Goal: Task Accomplishment & Management: Manage account settings

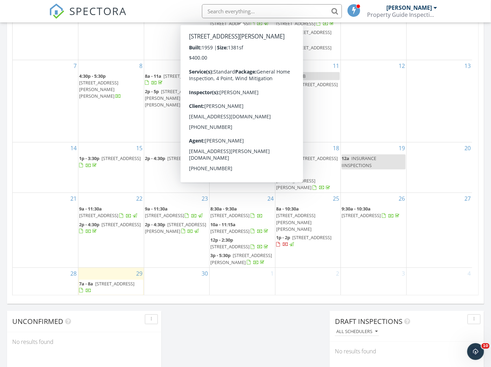
scroll to position [389, 0]
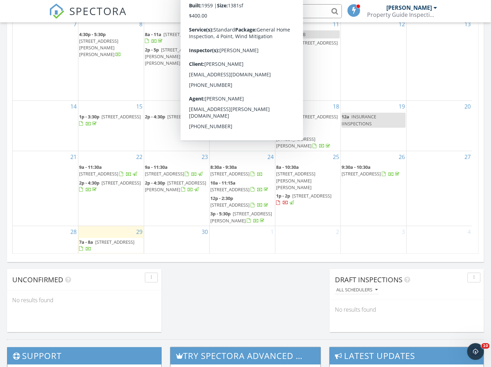
click at [295, 289] on div "Today Matthew Pinardo 7:00 am 4035 Glenway Dr, Pensacola, FL 32526 Matthew Pina…" at bounding box center [245, 20] width 491 height 637
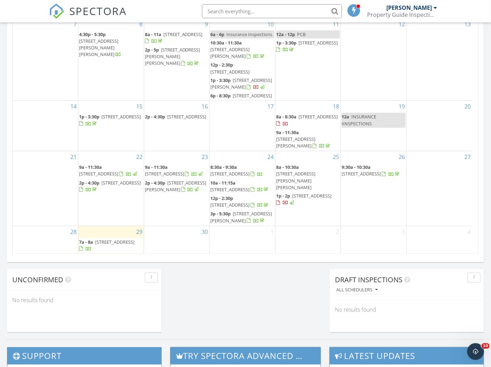
click at [250, 171] on span "1849 Southbay Dr, Pensacola 32506" at bounding box center [229, 174] width 39 height 6
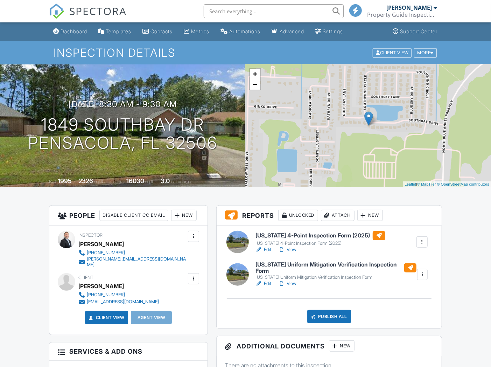
click at [327, 235] on h6 "[US_STATE] 4-Point Inspection Form (2025)" at bounding box center [321, 235] width 130 height 9
click at [274, 233] on h6 "[US_STATE] 4-Point Inspection Form (2025)" at bounding box center [321, 235] width 130 height 9
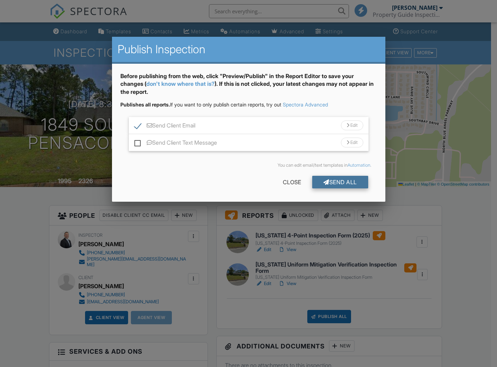
click at [324, 183] on div at bounding box center [327, 182] width 6 height 6
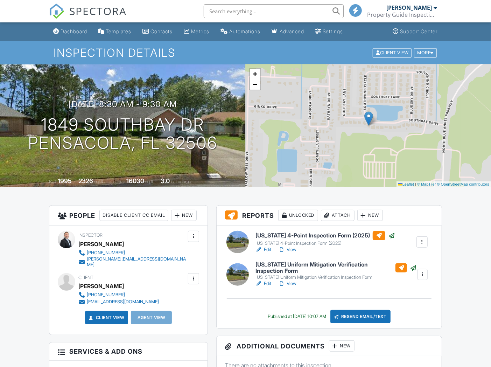
click at [72, 30] on div "Dashboard" at bounding box center [74, 31] width 27 height 6
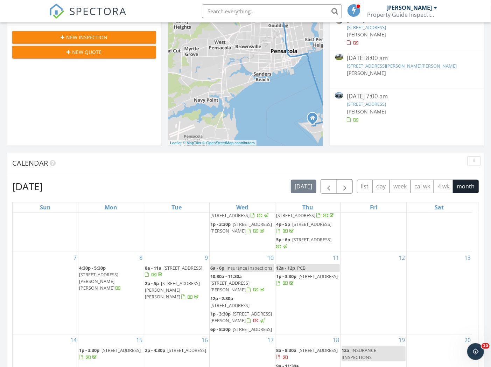
scroll to position [48, 0]
click at [316, 347] on span "2961 Bay St, Gulf Breeze 32563" at bounding box center [318, 350] width 39 height 6
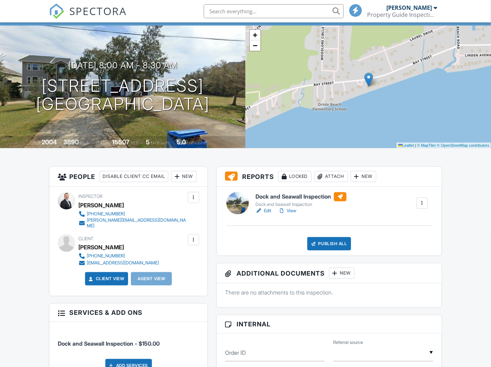
click at [320, 197] on h6 "Dock and Seawall Inspection" at bounding box center [301, 196] width 91 height 9
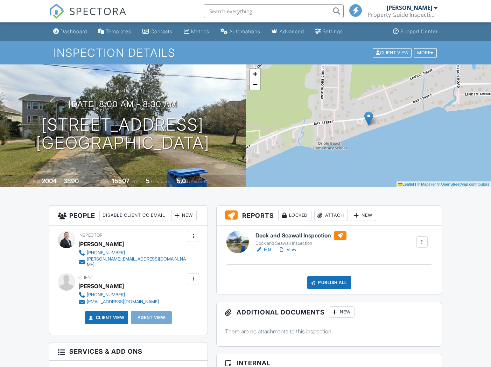
click at [324, 280] on div "Publish All" at bounding box center [329, 282] width 44 height 13
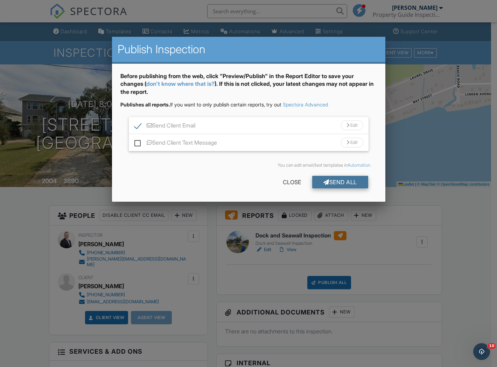
click at [342, 183] on div "Send All" at bounding box center [340, 182] width 56 height 13
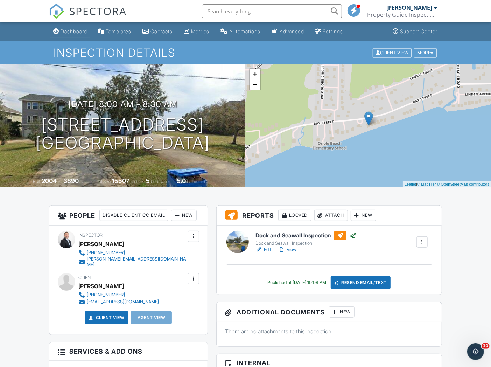
click at [83, 30] on div "Dashboard" at bounding box center [74, 31] width 27 height 6
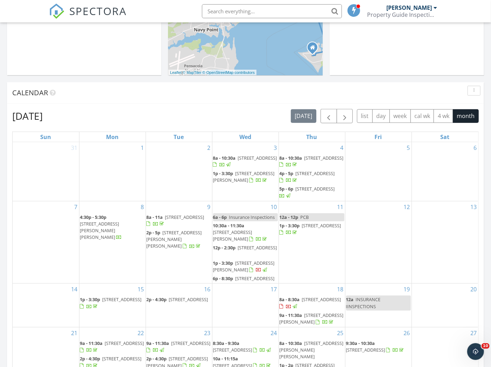
scroll to position [233, 0]
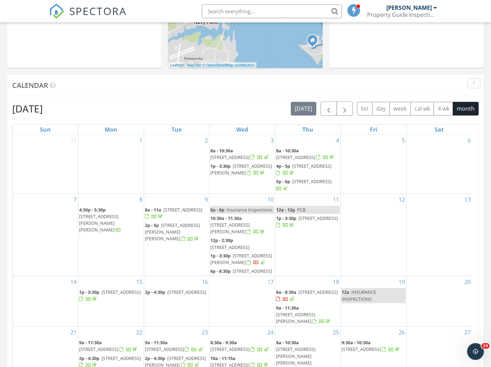
click at [242, 265] on span "7834 Tippin Ave, Pensacola 32514" at bounding box center [241, 259] width 62 height 13
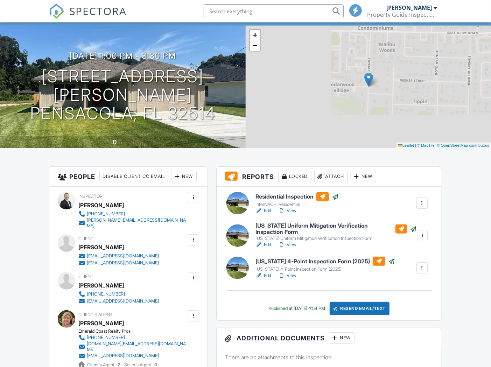
scroll to position [39, 0]
click at [195, 243] on div at bounding box center [193, 239] width 7 height 7
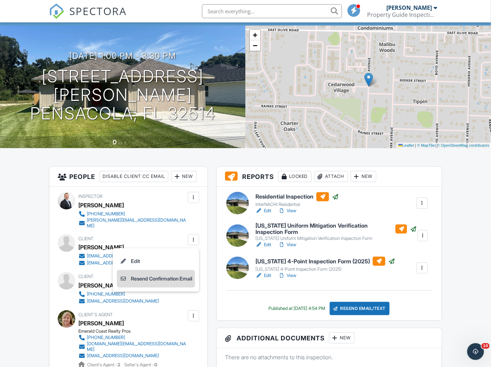
scroll to position [0, 0]
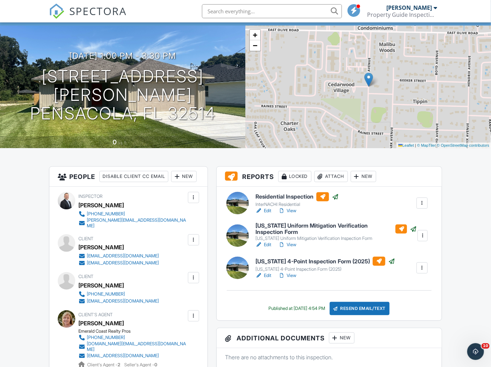
click at [191, 281] on div at bounding box center [193, 277] width 7 height 7
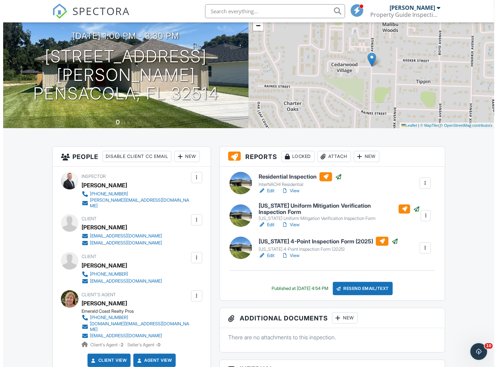
scroll to position [78, 0]
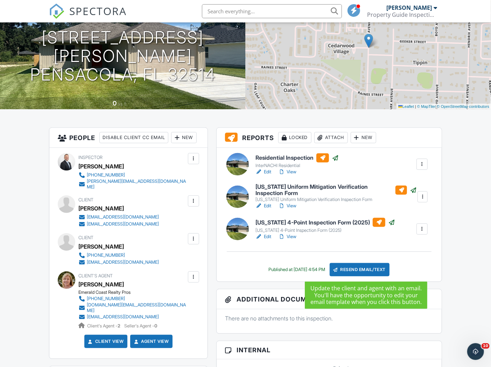
click at [372, 270] on div "Resend Email/Text" at bounding box center [360, 269] width 60 height 13
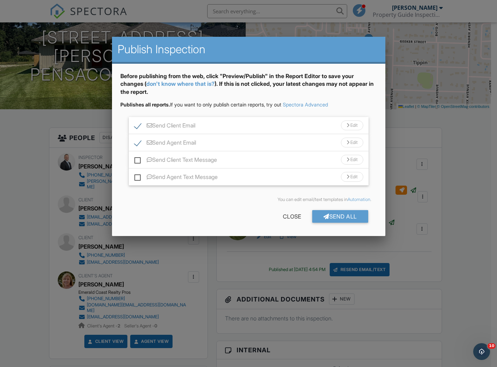
click at [138, 142] on label "Send Agent Email" at bounding box center [165, 143] width 62 height 9
checkbox input "false"
click at [138, 160] on label "Send Client Text Message" at bounding box center [175, 161] width 83 height 9
click at [138, 159] on input "Send Client Text Message" at bounding box center [136, 156] width 5 height 5
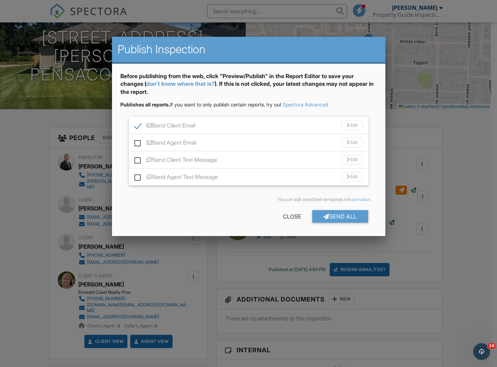
checkbox input "true"
click at [337, 216] on div "Send All" at bounding box center [340, 216] width 56 height 13
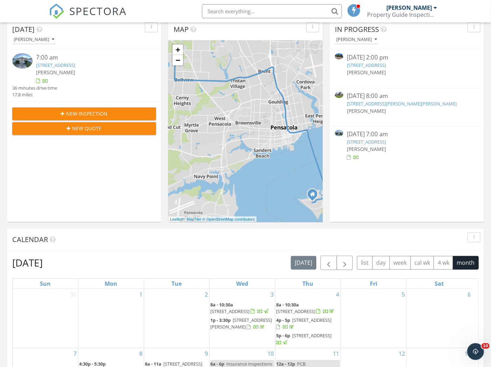
scroll to position [78, 0]
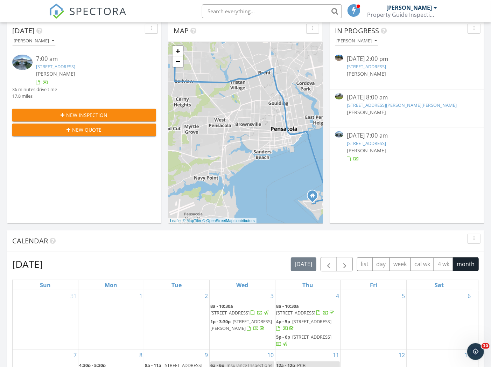
click at [70, 70] on span "[PERSON_NAME]" at bounding box center [55, 73] width 39 height 7
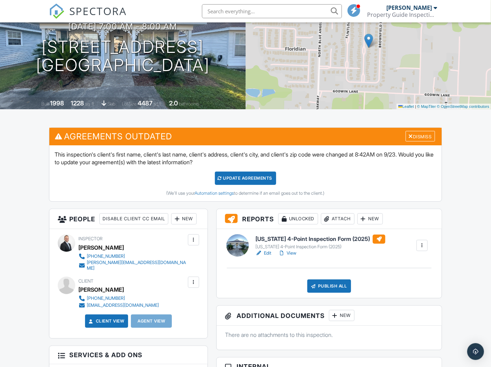
click at [332, 240] on h6 "[US_STATE] 4-Point Inspection Form (2025)" at bounding box center [321, 239] width 130 height 9
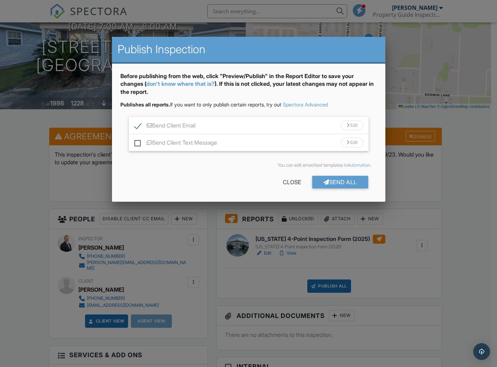
click at [139, 139] on label "Send Client Text Message" at bounding box center [175, 143] width 83 height 9
click at [139, 139] on input "Send Client Text Message" at bounding box center [136, 139] width 5 height 5
checkbox input "true"
click at [324, 181] on div at bounding box center [327, 182] width 6 height 6
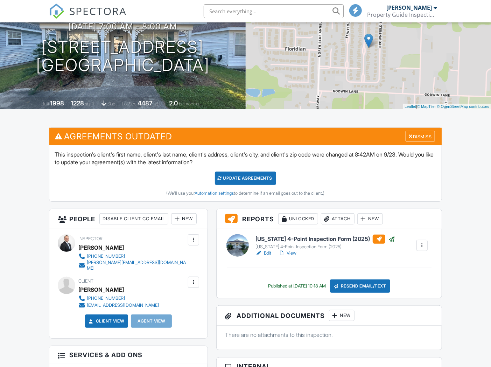
scroll to position [78, 0]
click at [419, 140] on div "Dismiss" at bounding box center [420, 136] width 29 height 11
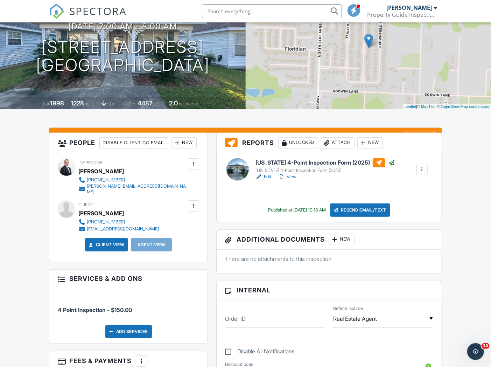
scroll to position [0, 0]
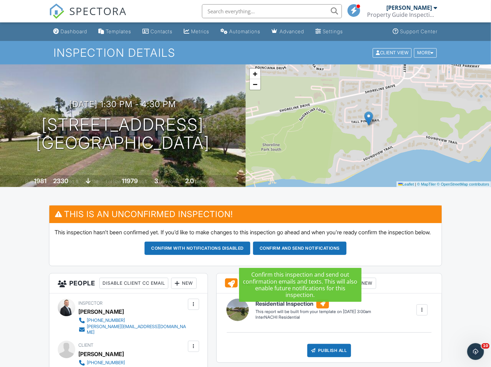
click at [317, 253] on button "Confirm and send notifications" at bounding box center [300, 248] width 94 height 13
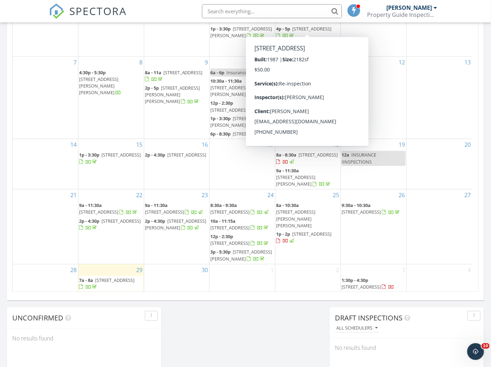
scroll to position [389, 0]
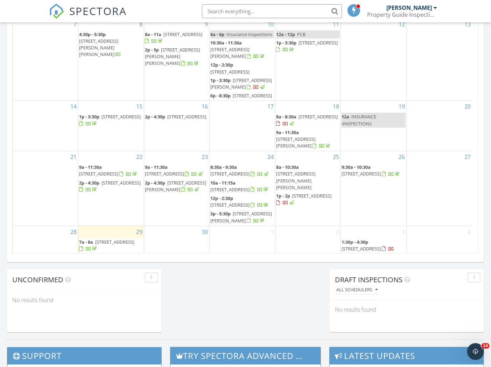
click at [249, 239] on div "1" at bounding box center [242, 240] width 65 height 28
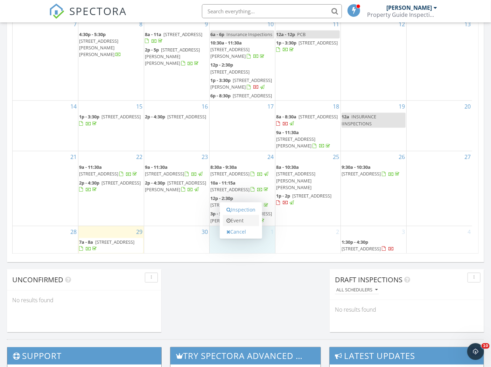
click at [243, 216] on link "Event" at bounding box center [241, 220] width 36 height 11
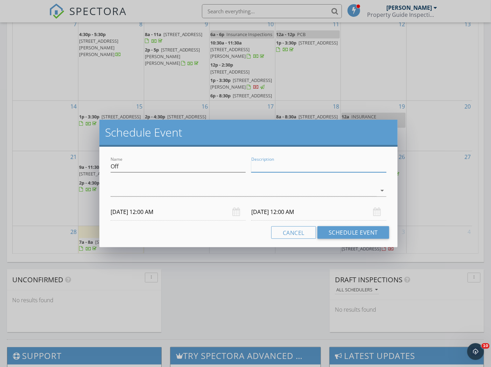
click at [277, 166] on input "Description" at bounding box center [318, 167] width 135 height 12
type input "Lunch meeting"
click at [266, 188] on div at bounding box center [244, 191] width 266 height 12
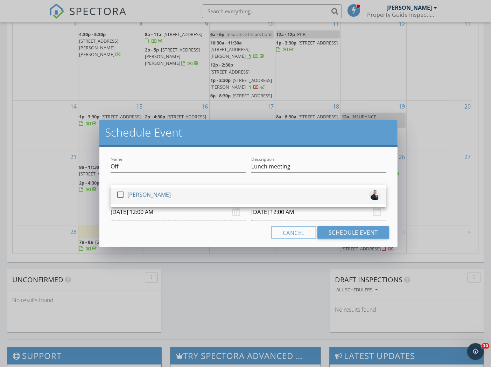
click at [167, 195] on div "[PERSON_NAME]" at bounding box center [148, 194] width 43 height 11
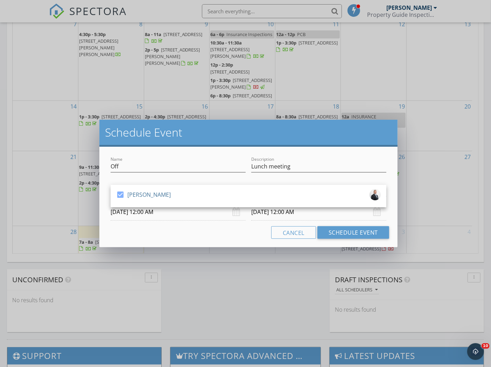
click at [222, 218] on input "10/01/2025 12:00 AM" at bounding box center [178, 211] width 135 height 17
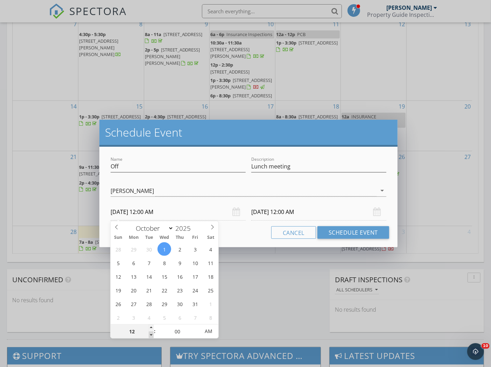
type input "11"
type input "10/01/2025 11:00 PM"
click at [151, 334] on span at bounding box center [151, 335] width 5 height 7
type input "10/02/2025 11:00 PM"
type input "10/01/2025 11:00 AM"
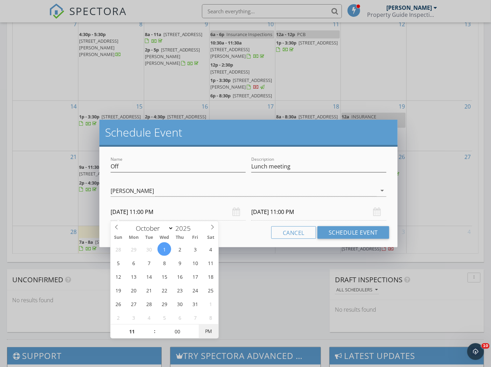
type input "10/02/2025 11:00 AM"
click at [207, 331] on span "PM" at bounding box center [208, 331] width 19 height 14
type input "10"
type input "10/01/2025 10:00 AM"
click at [151, 336] on span at bounding box center [151, 335] width 5 height 7
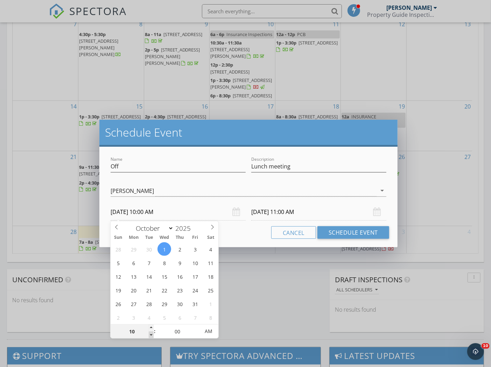
type input "10/02/2025 10:00 AM"
type input "05"
type input "10/01/2025 10:05 AM"
click at [195, 326] on span at bounding box center [196, 328] width 5 height 7
type input "10"
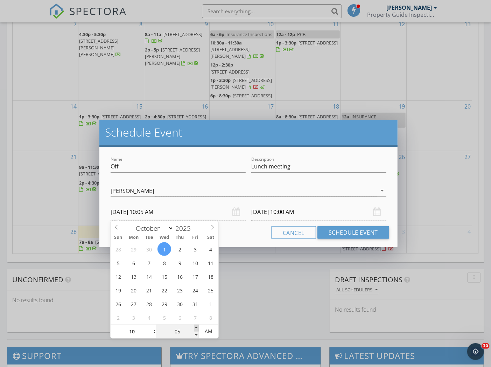
type input "10/01/2025 10:10 AM"
click at [195, 326] on span at bounding box center [196, 328] width 5 height 7
type input "15"
type input "10/01/2025 10:15 AM"
click at [195, 326] on span at bounding box center [196, 328] width 5 height 7
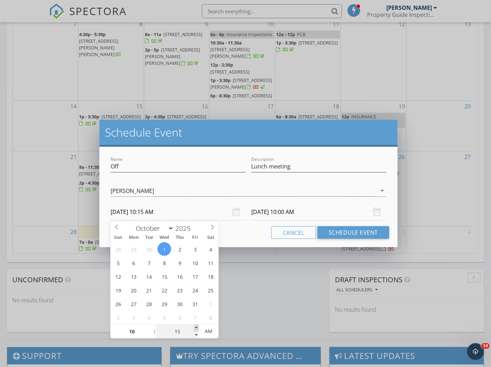
type input "15"
type input "10/02/2025 10:15 AM"
type input "20"
type input "10/01/2025 10:20 AM"
click at [195, 326] on span at bounding box center [196, 328] width 5 height 7
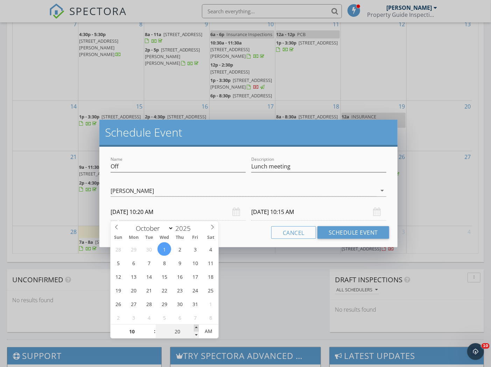
type input "25"
type input "10/01/2025 10:25 AM"
click at [195, 326] on span at bounding box center [196, 328] width 5 height 7
type input "25"
type input "10/02/2025 10:25 AM"
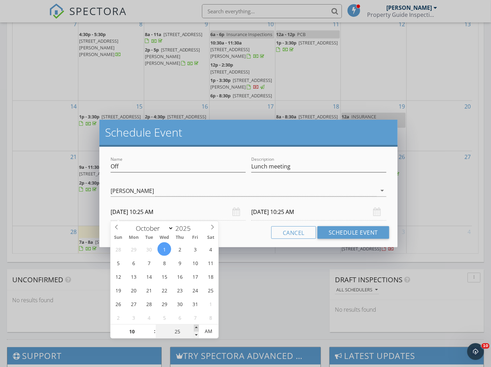
type input "30"
type input "10/01/2025 10:30 AM"
click at [195, 326] on span at bounding box center [196, 328] width 5 height 7
type input "30"
click at [299, 213] on input "10/02/2025 10:30 AM" at bounding box center [318, 211] width 135 height 17
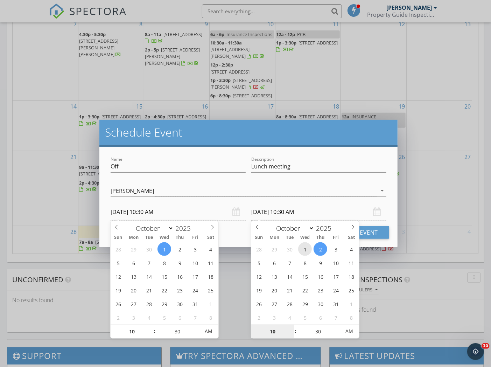
type input "10/01/2025 10:30 AM"
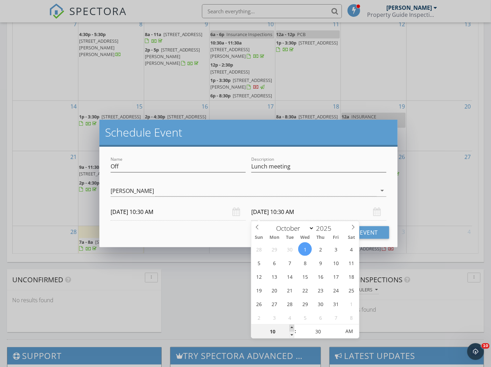
type input "11"
type input "10/01/2025 11:30 AM"
click at [292, 327] on span at bounding box center [292, 328] width 5 height 7
type input "12"
type input "10/01/2025 12:30 PM"
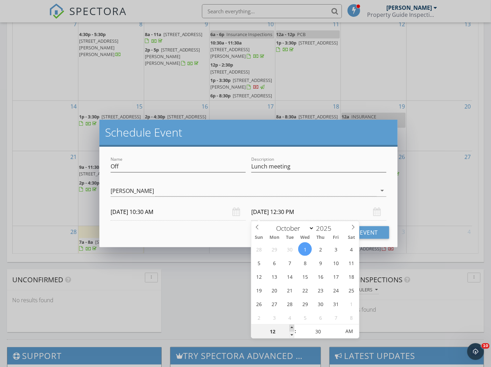
click at [292, 327] on span at bounding box center [292, 328] width 5 height 7
click at [359, 181] on div "check_box Matthew Pinardo Matthew Pinardo arrow_drop_down" at bounding box center [249, 192] width 276 height 23
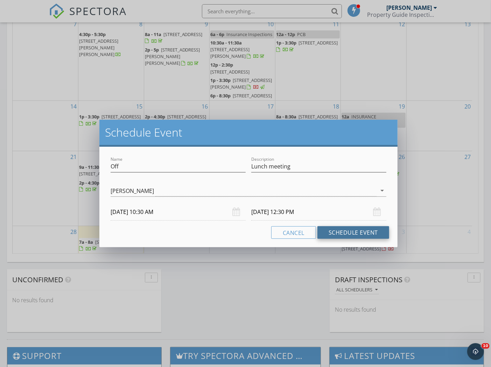
click at [351, 235] on button "Schedule Event" at bounding box center [354, 232] width 72 height 13
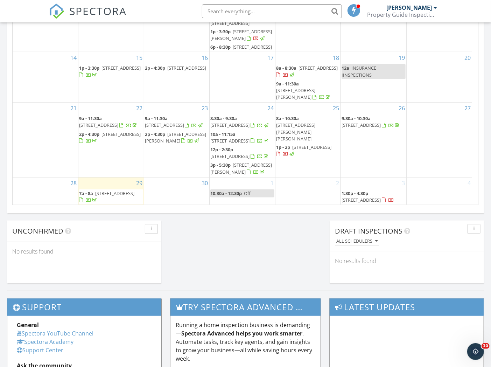
scroll to position [0, 0]
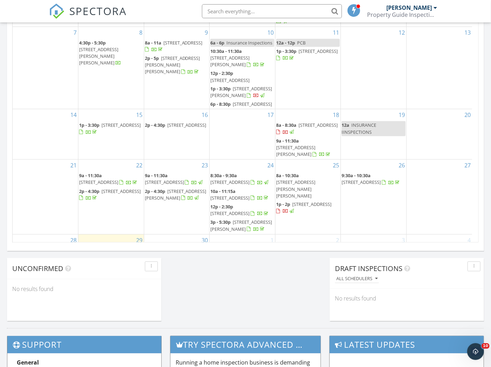
scroll to position [360, 0]
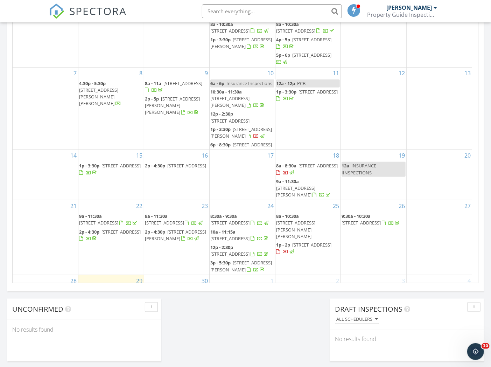
click at [276, 320] on div "Today Matthew Pinardo 7:00 am 4035 Glenway Dr, Pensacola, FL 32526 Matthew Pina…" at bounding box center [245, 49] width 491 height 637
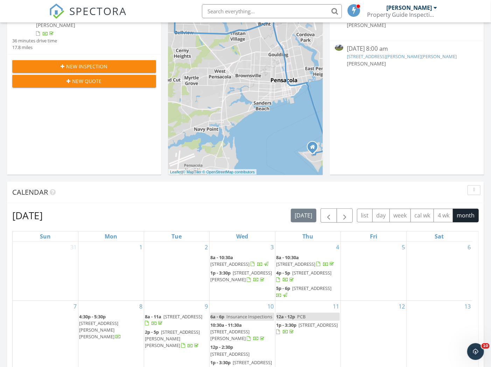
scroll to position [0, 0]
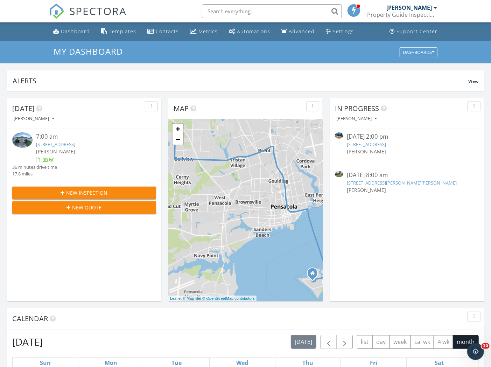
click at [249, 12] on input "text" at bounding box center [272, 11] width 140 height 14
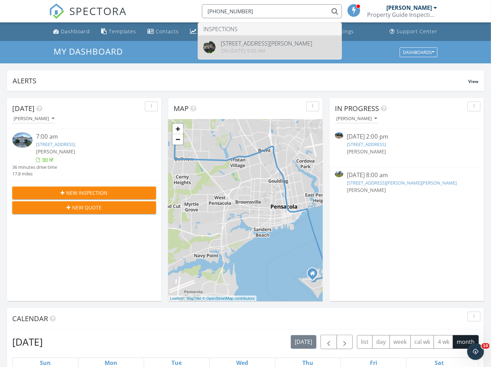
type input "850-341-2034"
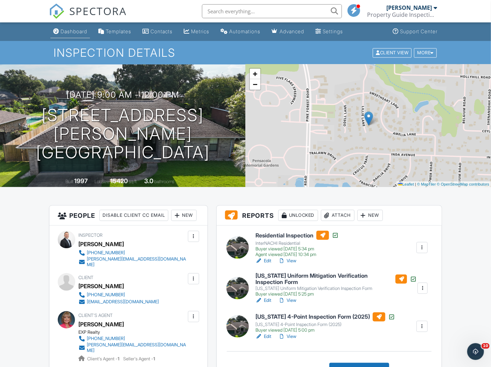
click at [68, 32] on div "Dashboard" at bounding box center [74, 31] width 27 height 6
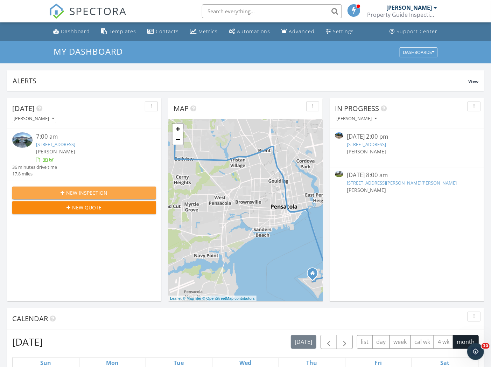
click at [99, 192] on span "New Inspection" at bounding box center [87, 192] width 41 height 7
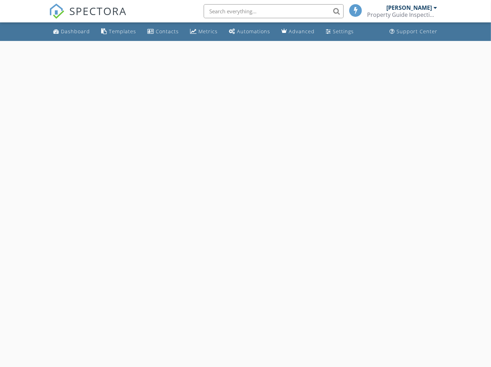
select select "8"
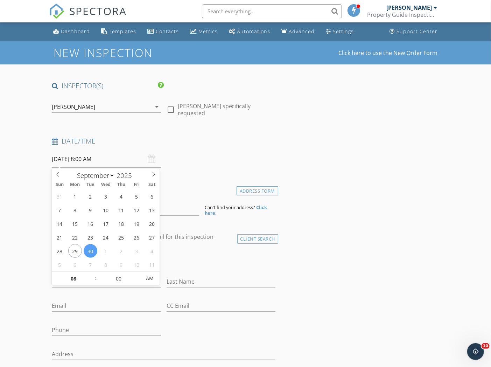
click at [92, 158] on input "09/30/2025 8:00 AM" at bounding box center [106, 159] width 109 height 17
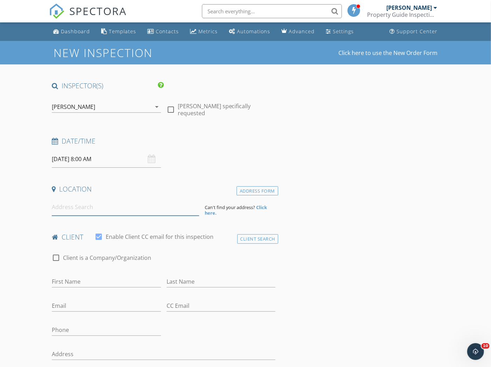
click at [71, 203] on input at bounding box center [125, 207] width 147 height 17
click at [85, 208] on input "2004 Pin" at bounding box center [125, 207] width 147 height 17
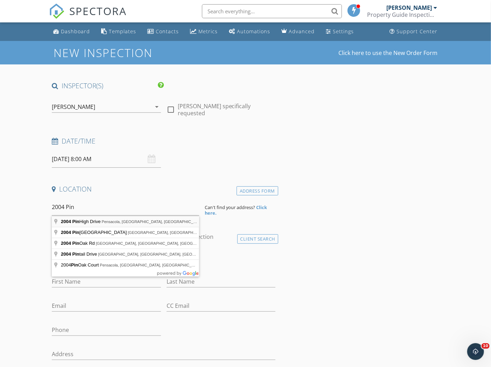
type input "2004 Pin High Drive, Pensacola, FL, USA"
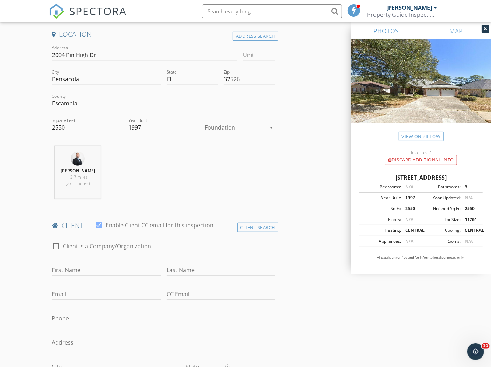
scroll to position [155, 0]
click at [97, 275] on input "First Name" at bounding box center [106, 270] width 109 height 12
type input "Ronel"
click at [200, 275] on input "Last Name" at bounding box center [221, 270] width 109 height 12
type input "Elusma"
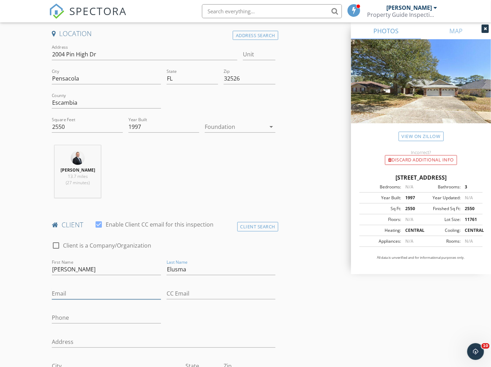
click at [98, 298] on input "Email" at bounding box center [106, 294] width 109 height 12
type input "ronelelusma@gmail.com"
type input "850-341-2034"
click at [79, 348] on input "Address" at bounding box center [164, 342] width 224 height 12
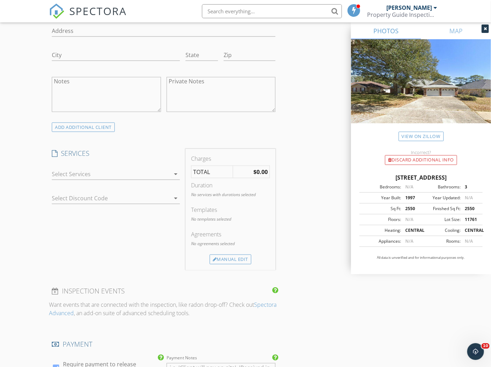
scroll to position [467, 0]
click at [109, 179] on div at bounding box center [111, 173] width 118 height 11
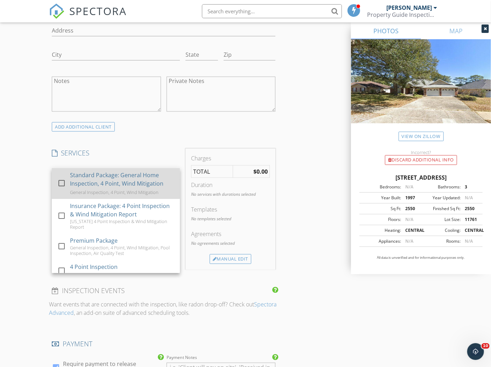
click at [109, 186] on div "Standard Package: General Home Inspection, 4 Point, Wind Mitigation" at bounding box center [122, 179] width 104 height 17
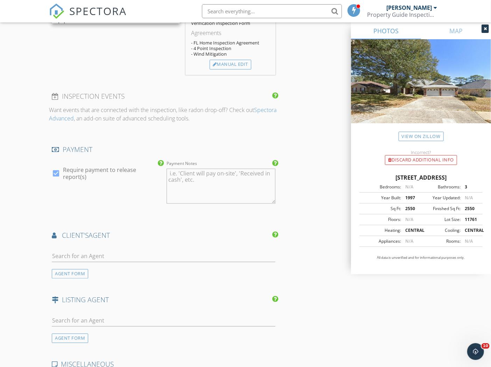
scroll to position [739, 0]
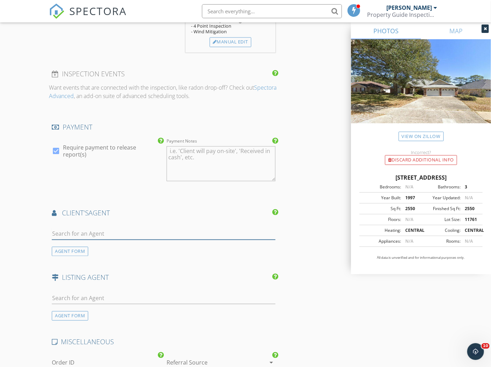
click at [62, 238] on input "text" at bounding box center [164, 234] width 224 height 12
click at [76, 256] on div "AGENT FORM" at bounding box center [70, 251] width 36 height 9
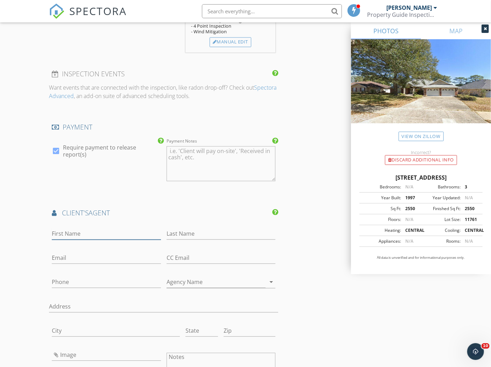
click at [76, 240] on input "First Name" at bounding box center [106, 234] width 109 height 12
type input "Patrice"
type input "Vieux"
click at [84, 262] on input "Email" at bounding box center [106, 258] width 109 height 12
click at [91, 263] on input "Email" at bounding box center [106, 258] width 109 height 12
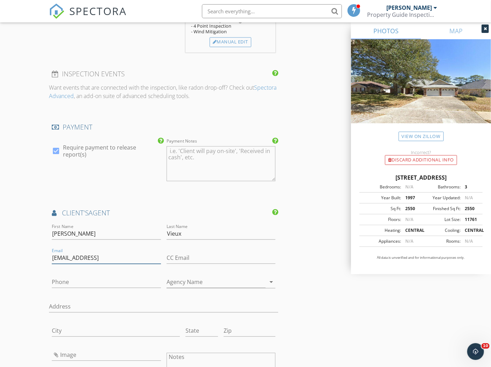
type input "abettervieuxofrealty@gmail.ocm"
click at [61, 285] on input "Phone" at bounding box center [106, 282] width 109 height 12
type input "850-512-5118"
click at [172, 288] on input "Agency Name" at bounding box center [216, 282] width 99 height 12
type input "Montgomery Realtors"
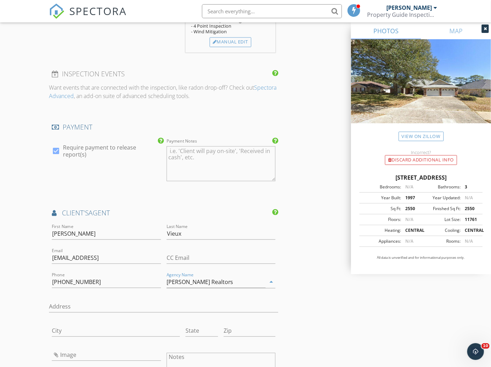
click at [340, 295] on div "INSPECTOR(S) check_box Matthew Pinardo PRIMARY Matthew Pinardo arrow_drop_down …" at bounding box center [245, 56] width 393 height 1428
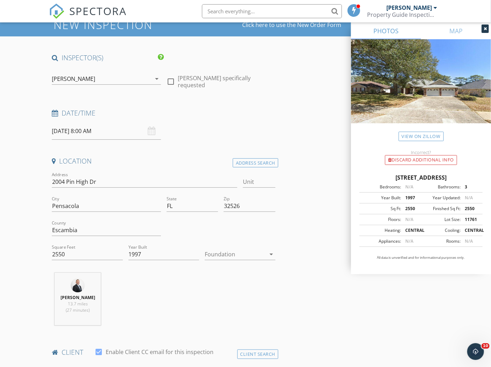
scroll to position [0, 0]
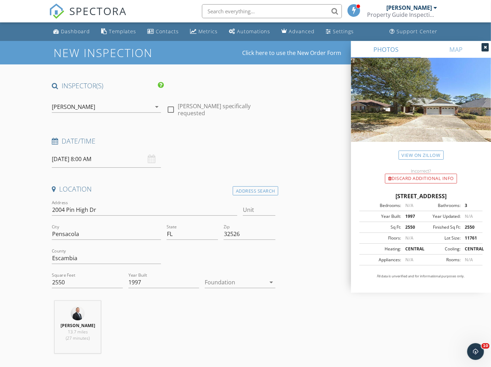
click at [73, 158] on input "09/30/2025 8:00 AM" at bounding box center [106, 159] width 109 height 17
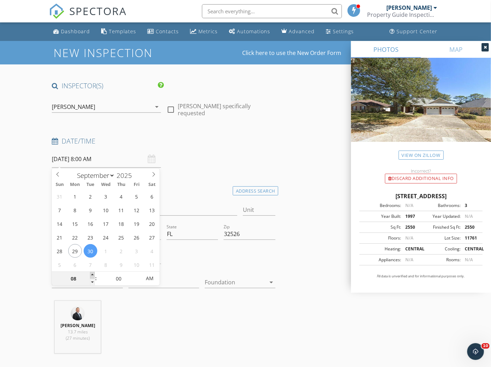
type input "09"
type input "09/30/2025 9:00 AM"
click at [92, 275] on span at bounding box center [92, 275] width 5 height 7
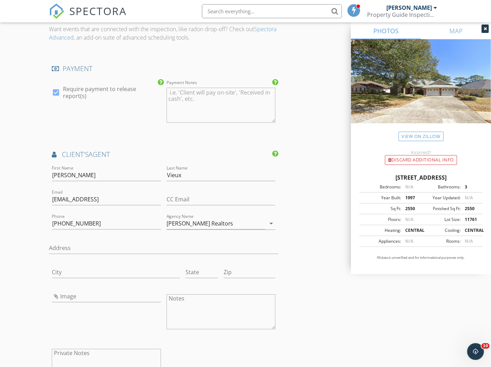
scroll to position [817, 0]
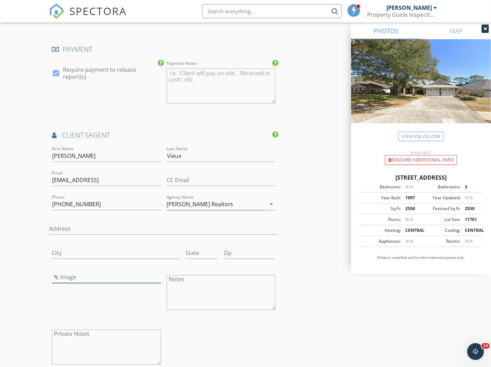
click at [74, 283] on input "Image" at bounding box center [106, 277] width 109 height 12
type input "b65be6fef10154d2fad2db654d81bee3-h_l.jpg"
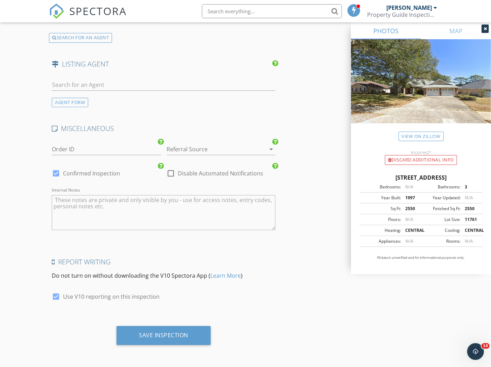
scroll to position [1166, 0]
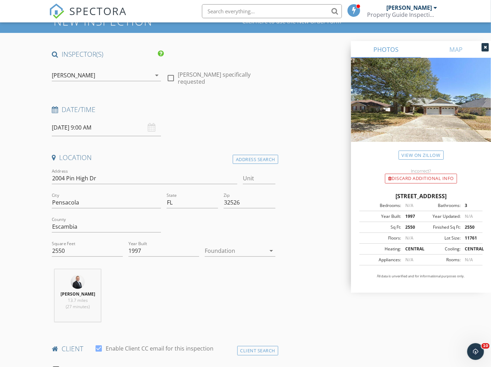
scroll to position [0, 0]
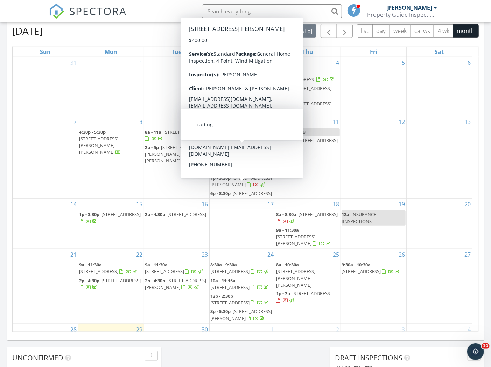
click at [244, 12] on input "text" at bounding box center [272, 11] width 140 height 14
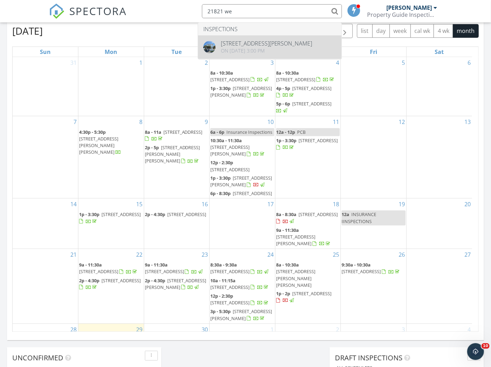
type input "21821 we"
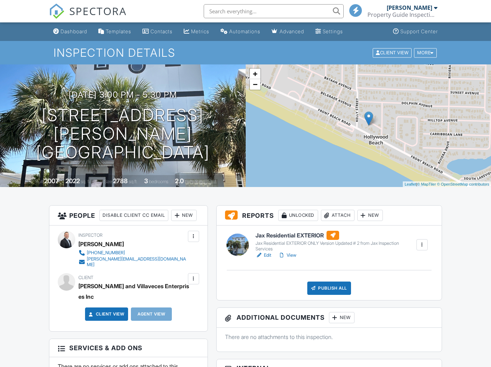
click at [285, 233] on h6 "Jax Residential EXTERIOR" at bounding box center [336, 235] width 160 height 9
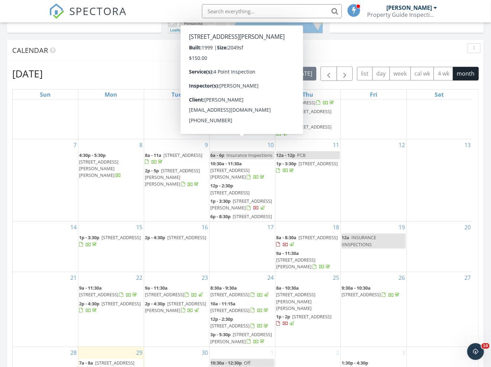
scroll to position [272, 0]
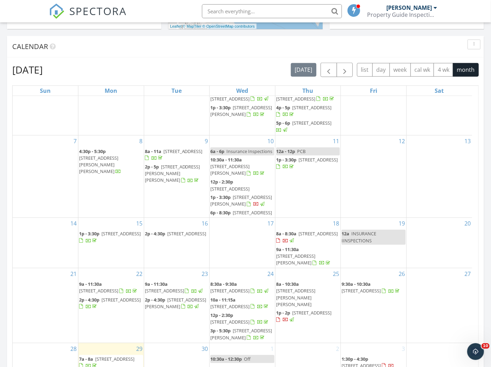
drag, startPoint x: 300, startPoint y: 230, endPoint x: 311, endPoint y: 222, distance: 13.7
click at [311, 230] on span "8a - 8:30a 2961 Bay St, Gulf Breeze 32563" at bounding box center [308, 237] width 64 height 14
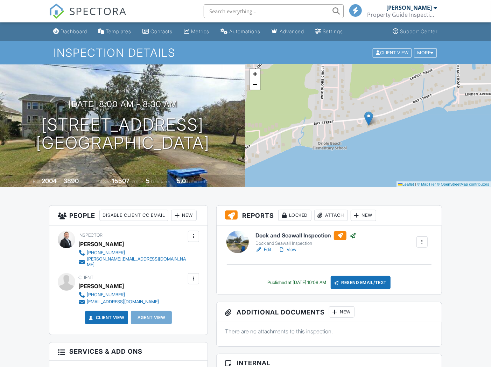
click at [360, 281] on div "Resend Email/Text" at bounding box center [361, 282] width 60 height 13
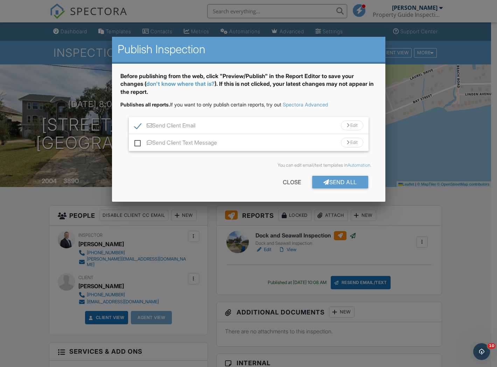
click at [136, 144] on label "Send Client Text Message" at bounding box center [175, 143] width 83 height 9
click at [136, 141] on input "Send Client Text Message" at bounding box center [136, 139] width 5 height 5
checkbox input "true"
click at [334, 181] on div "Send All" at bounding box center [340, 182] width 56 height 13
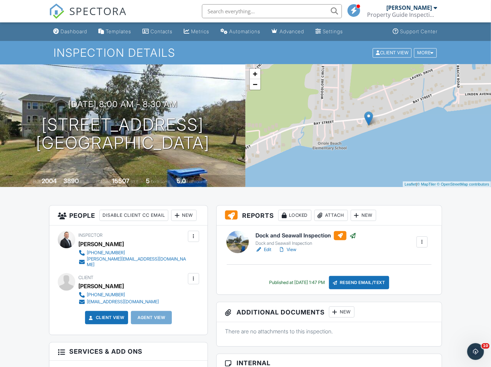
click at [309, 236] on h6 "Dock and Seawall Inspection" at bounding box center [306, 235] width 101 height 9
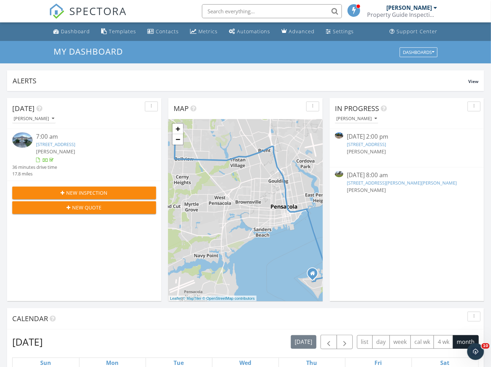
click at [253, 11] on input "text" at bounding box center [272, 11] width 140 height 14
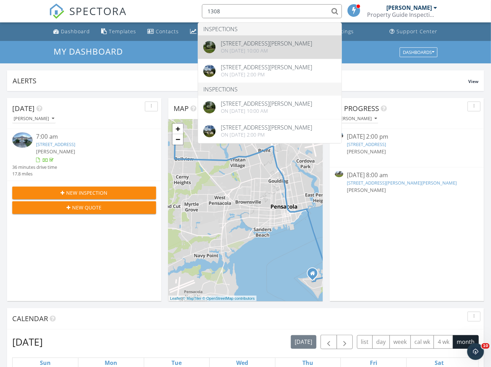
type input "1308"
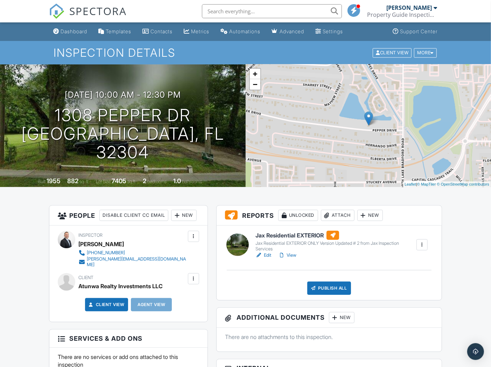
click at [304, 234] on h6 "Jax Residential EXTERIOR" at bounding box center [336, 235] width 160 height 9
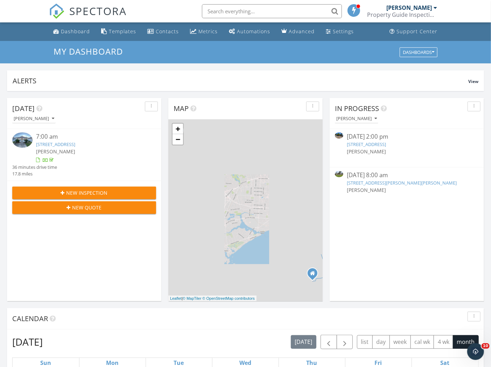
click at [233, 10] on input "text" at bounding box center [272, 11] width 140 height 14
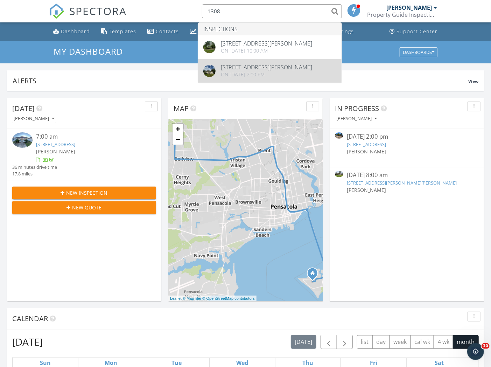
type input "1308"
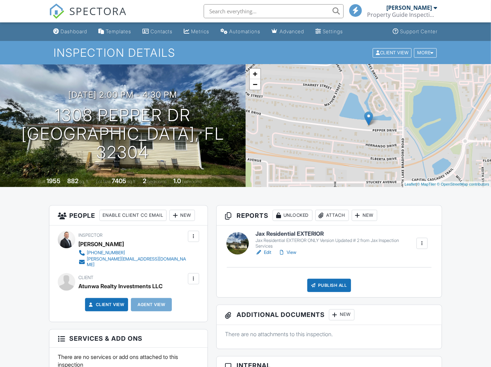
click at [299, 231] on h6 "Jax Residential EXTERIOR" at bounding box center [336, 234] width 160 height 6
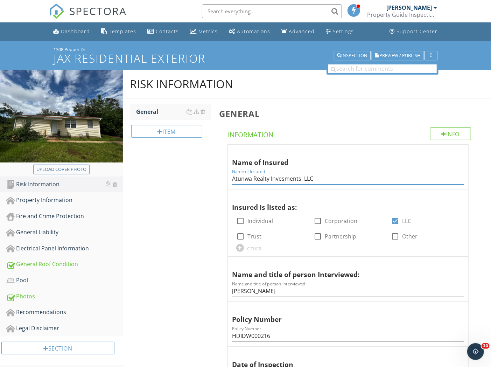
drag, startPoint x: 323, startPoint y: 182, endPoint x: 191, endPoint y: 191, distance: 131.6
drag, startPoint x: 293, startPoint y: 290, endPoint x: 187, endPoint y: 292, distance: 106.8
click at [295, 329] on div "Policy Number HDIDW000216" at bounding box center [348, 334] width 232 height 16
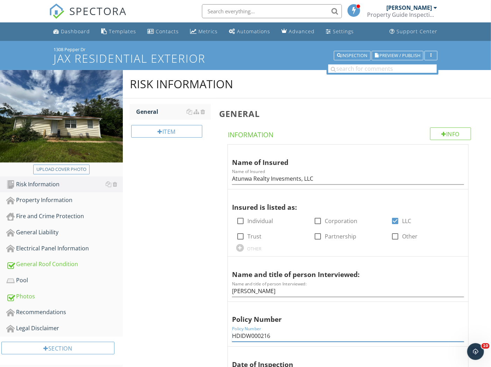
drag, startPoint x: 290, startPoint y: 337, endPoint x: 170, endPoint y: 329, distance: 120.4
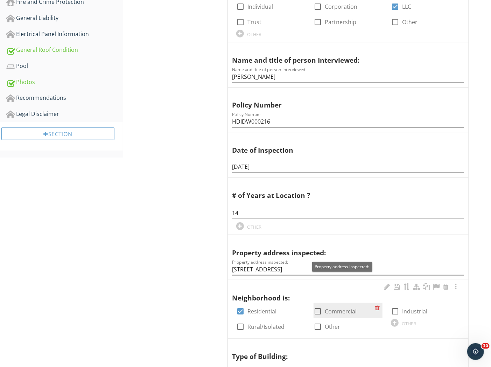
scroll to position [233, 0]
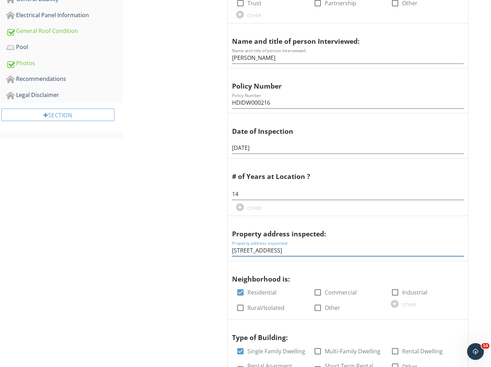
drag, startPoint x: 342, startPoint y: 253, endPoint x: 125, endPoint y: 257, distance: 216.5
click at [125, 257] on div "Risk Information General Item General Info Information Name of Insured Name of …" at bounding box center [307, 234] width 368 height 794
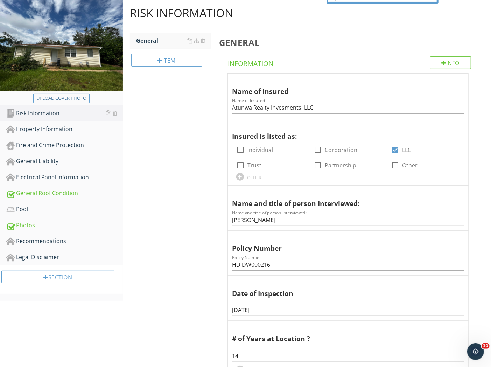
scroll to position [0, 0]
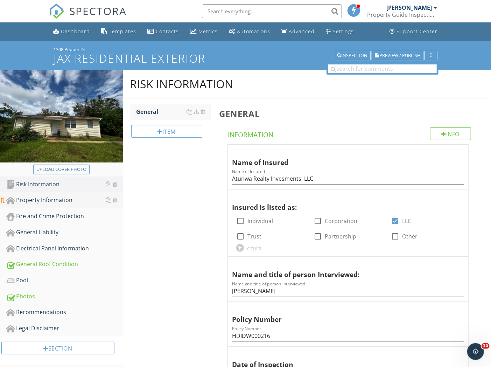
click at [43, 196] on div "Property Information" at bounding box center [64, 200] width 117 height 9
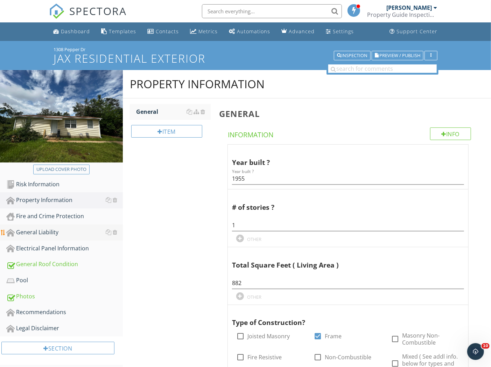
drag, startPoint x: 37, startPoint y: 215, endPoint x: 13, endPoint y: 236, distance: 31.8
click at [37, 215] on div "Fire and Crime Protection" at bounding box center [64, 216] width 117 height 9
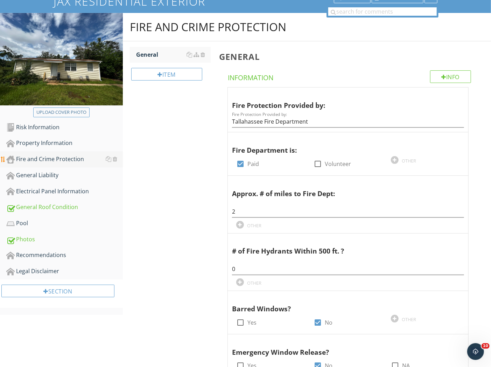
scroll to position [56, 0]
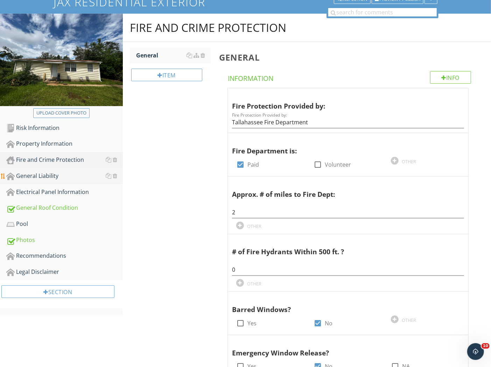
drag, startPoint x: 47, startPoint y: 171, endPoint x: 60, endPoint y: 175, distance: 13.3
click at [47, 172] on div "General Liability" at bounding box center [64, 176] width 117 height 9
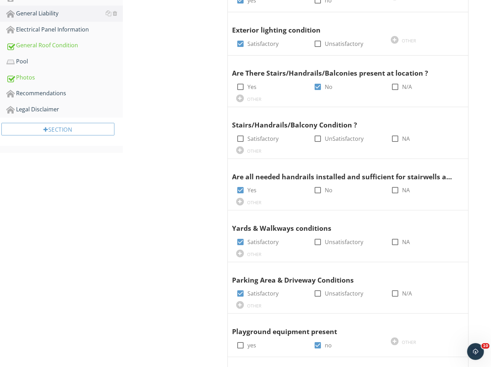
scroll to position [29, 0]
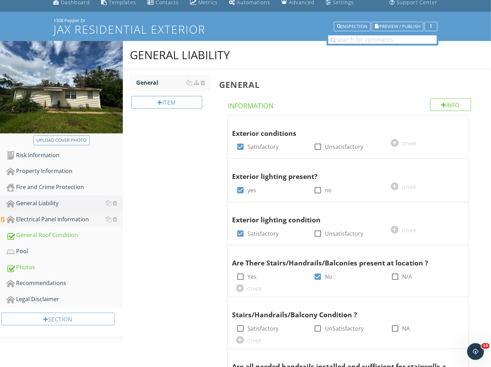
click at [40, 219] on div "Electrical Panel Information" at bounding box center [64, 219] width 117 height 9
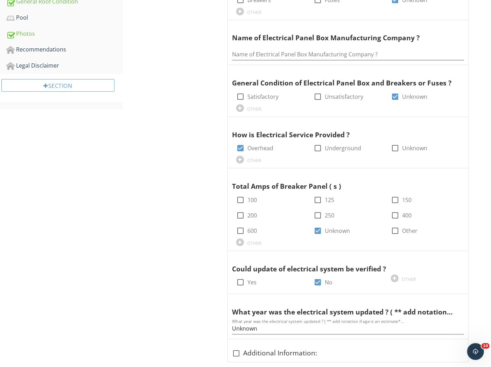
scroll to position [107, 0]
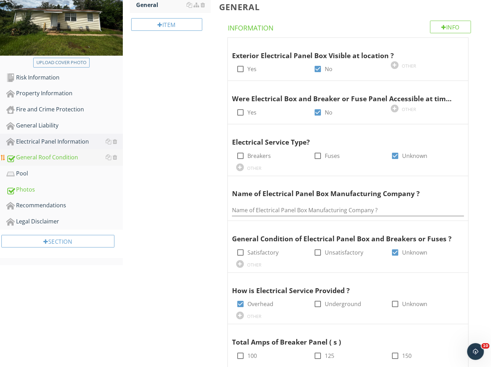
click at [48, 157] on div "General Roof Condition" at bounding box center [64, 157] width 117 height 9
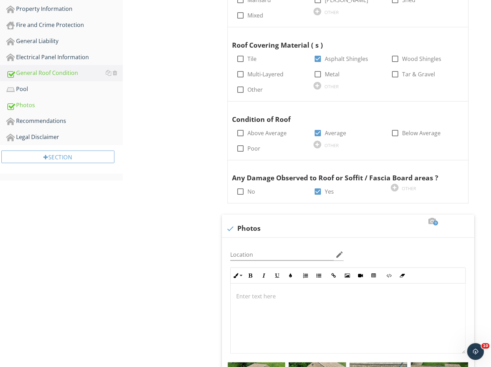
scroll to position [155, 0]
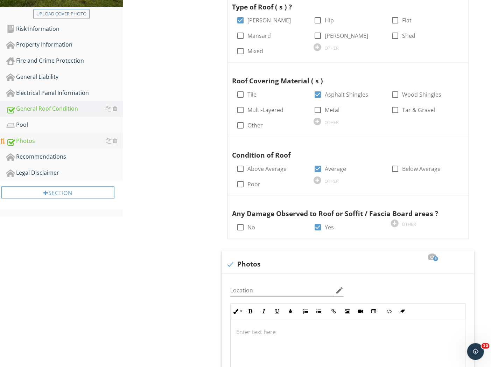
drag, startPoint x: 48, startPoint y: 124, endPoint x: 26, endPoint y: 145, distance: 30.2
click at [48, 124] on div "Pool" at bounding box center [64, 124] width 117 height 9
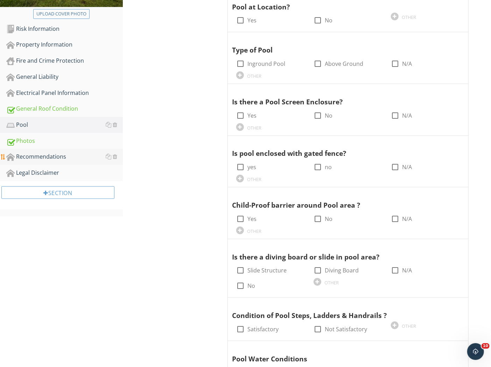
click at [27, 158] on div "Recommendations" at bounding box center [64, 156] width 117 height 9
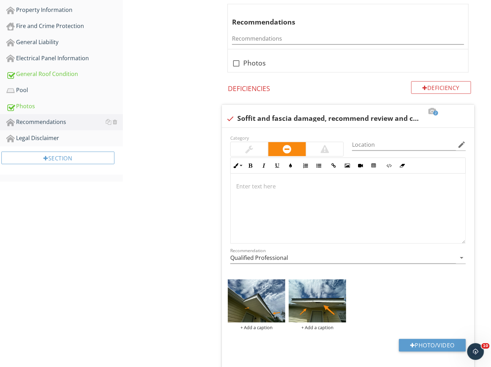
scroll to position [194, 0]
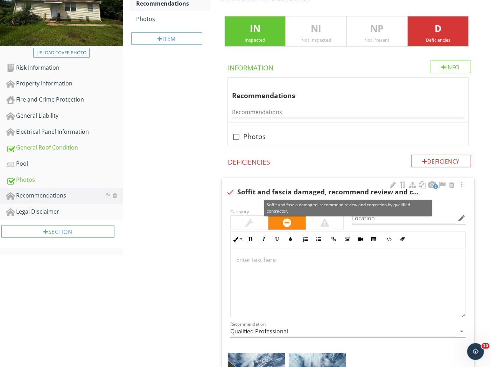
click at [264, 192] on div "check Soffit and fascia damaged, recommend review and correction by qualified c…" at bounding box center [348, 192] width 244 height 8
checkbox input "true"
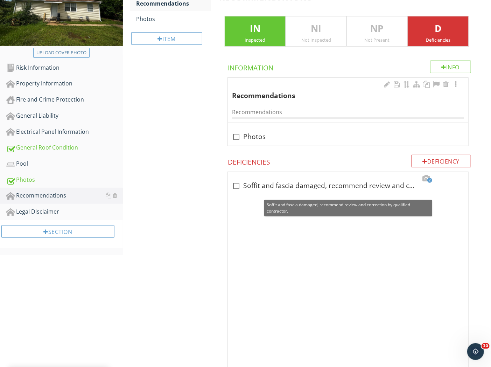
scroll to position [41, 0]
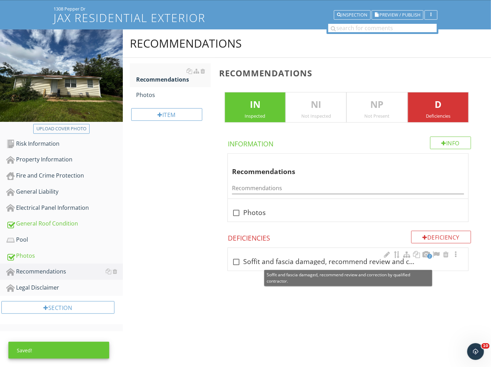
click at [355, 258] on div "check_box_outline_blank Soffit and fascia damaged, recommend review and correct…" at bounding box center [348, 262] width 232 height 8
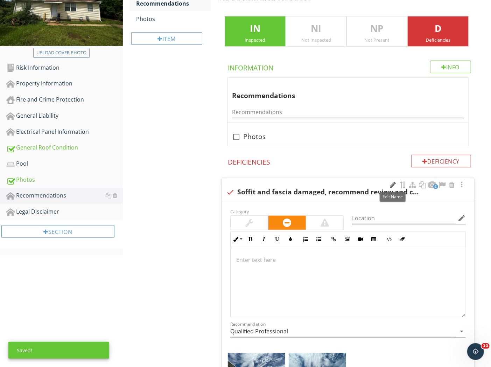
click at [389, 185] on div at bounding box center [393, 184] width 8 height 7
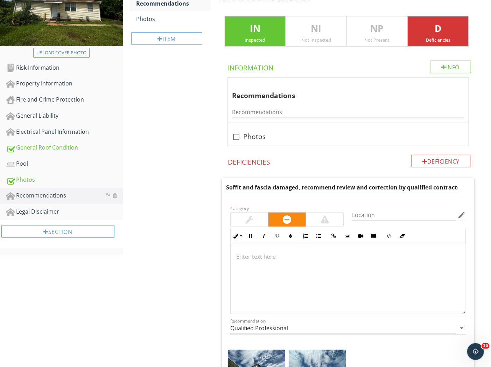
scroll to position [0, 7]
click at [241, 188] on input "Soffit and fascia damaged, recommend review and correction by qualified contrac…" at bounding box center [342, 188] width 232 height 12
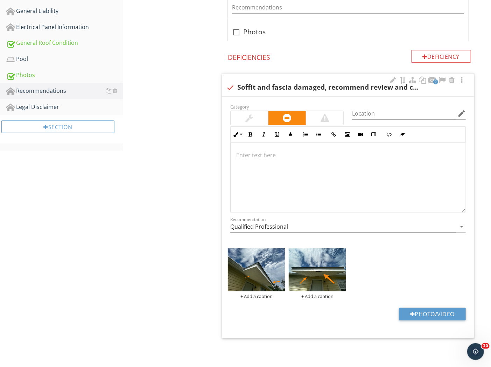
scroll to position [0, 0]
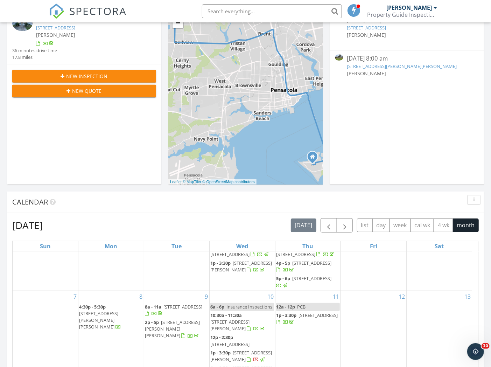
scroll to position [194, 0]
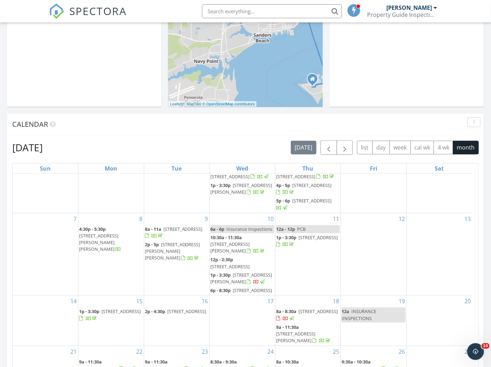
click at [319, 308] on span "[STREET_ADDRESS]" at bounding box center [318, 311] width 39 height 6
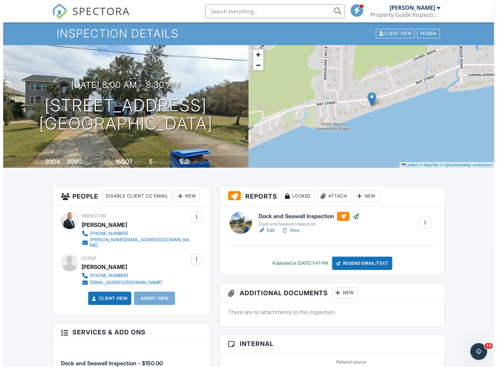
scroll to position [39, 0]
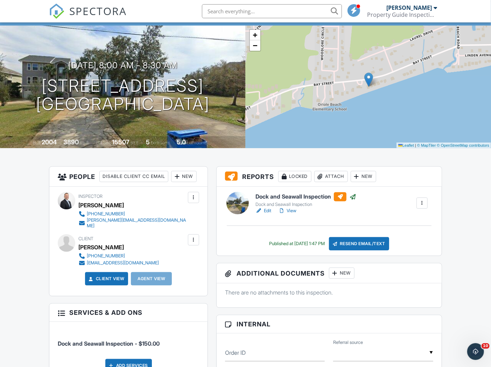
click at [194, 243] on div at bounding box center [193, 239] width 7 height 7
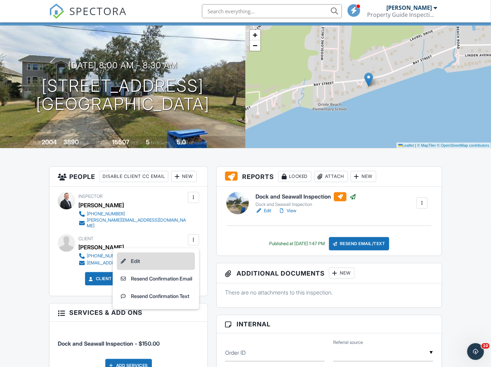
click at [160, 268] on li "Edit" at bounding box center [156, 262] width 78 height 18
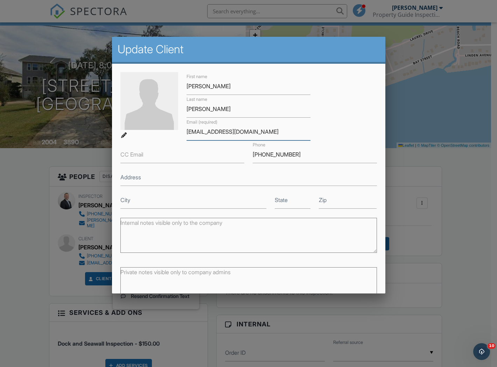
click at [213, 132] on input "[EMAIL_ADDRESS][DOMAIN_NAME]" at bounding box center [249, 131] width 124 height 17
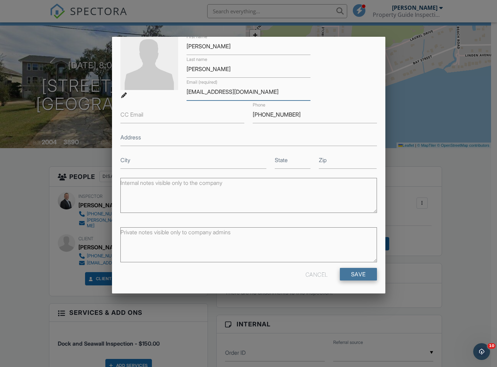
type input "[EMAIL_ADDRESS][DOMAIN_NAME]"
click at [355, 270] on input "Save" at bounding box center [358, 274] width 37 height 13
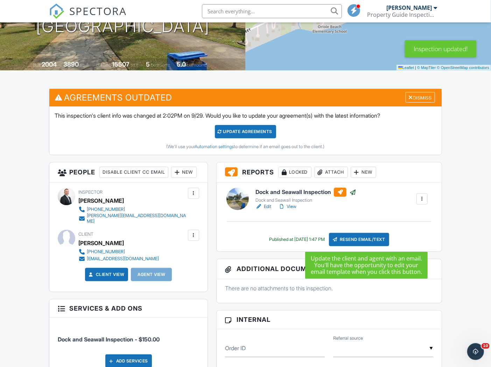
click at [373, 235] on div "Resend Email/Text" at bounding box center [359, 239] width 60 height 13
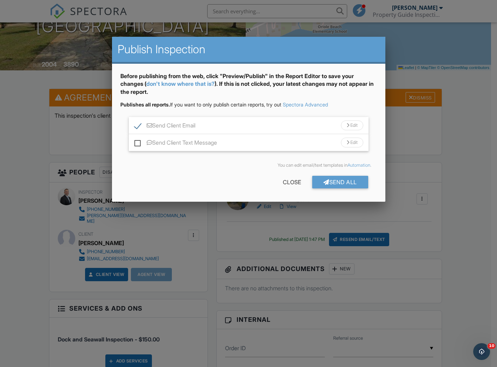
click at [138, 143] on label "Send Client Text Message" at bounding box center [175, 143] width 83 height 9
click at [138, 141] on input "Send Client Text Message" at bounding box center [136, 139] width 5 height 5
checkbox input "true"
click at [360, 184] on div "Send All" at bounding box center [340, 182] width 56 height 13
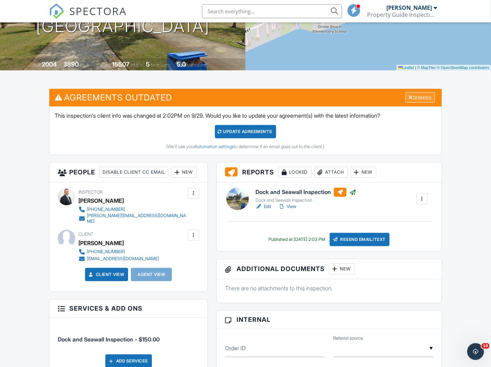
click at [428, 97] on div "Dismiss" at bounding box center [420, 97] width 29 height 11
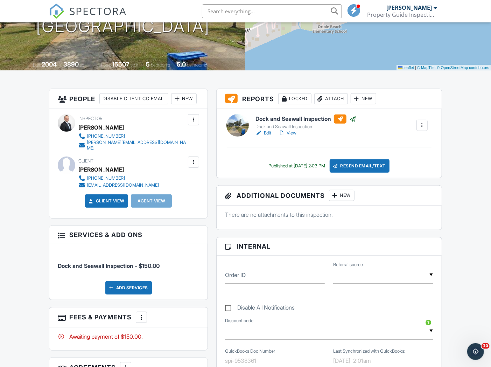
click at [310, 118] on h6 "Dock and Seawall Inspection" at bounding box center [306, 119] width 101 height 9
